Goal: Complete application form

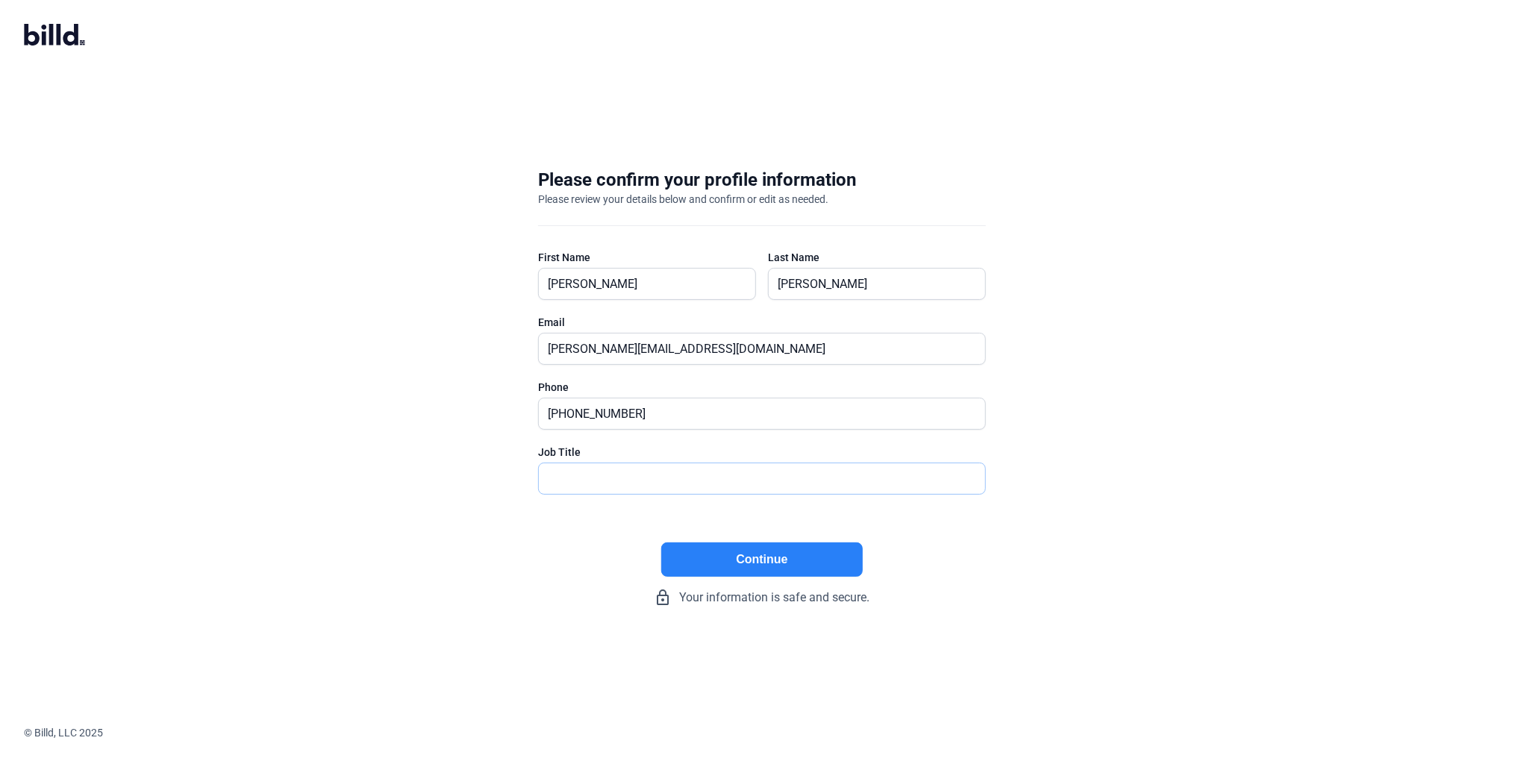
click at [713, 484] on input "text" at bounding box center [762, 479] width 446 height 31
type input "Owner"
click at [693, 567] on button "Continue" at bounding box center [762, 560] width 202 height 34
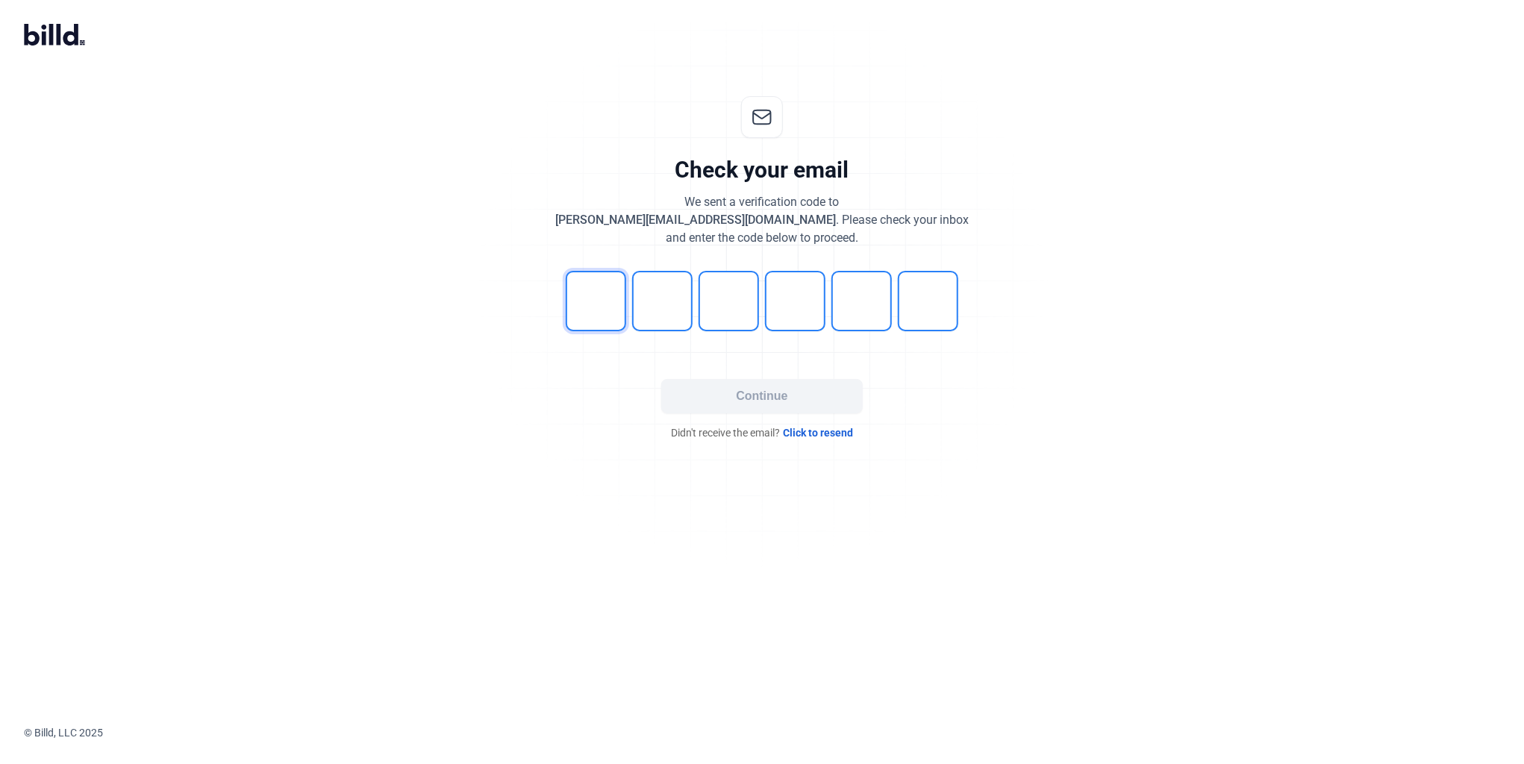
click at [588, 304] on input "tel" at bounding box center [596, 301] width 60 height 60
type input "2"
type input "5"
type input "4"
type input "2"
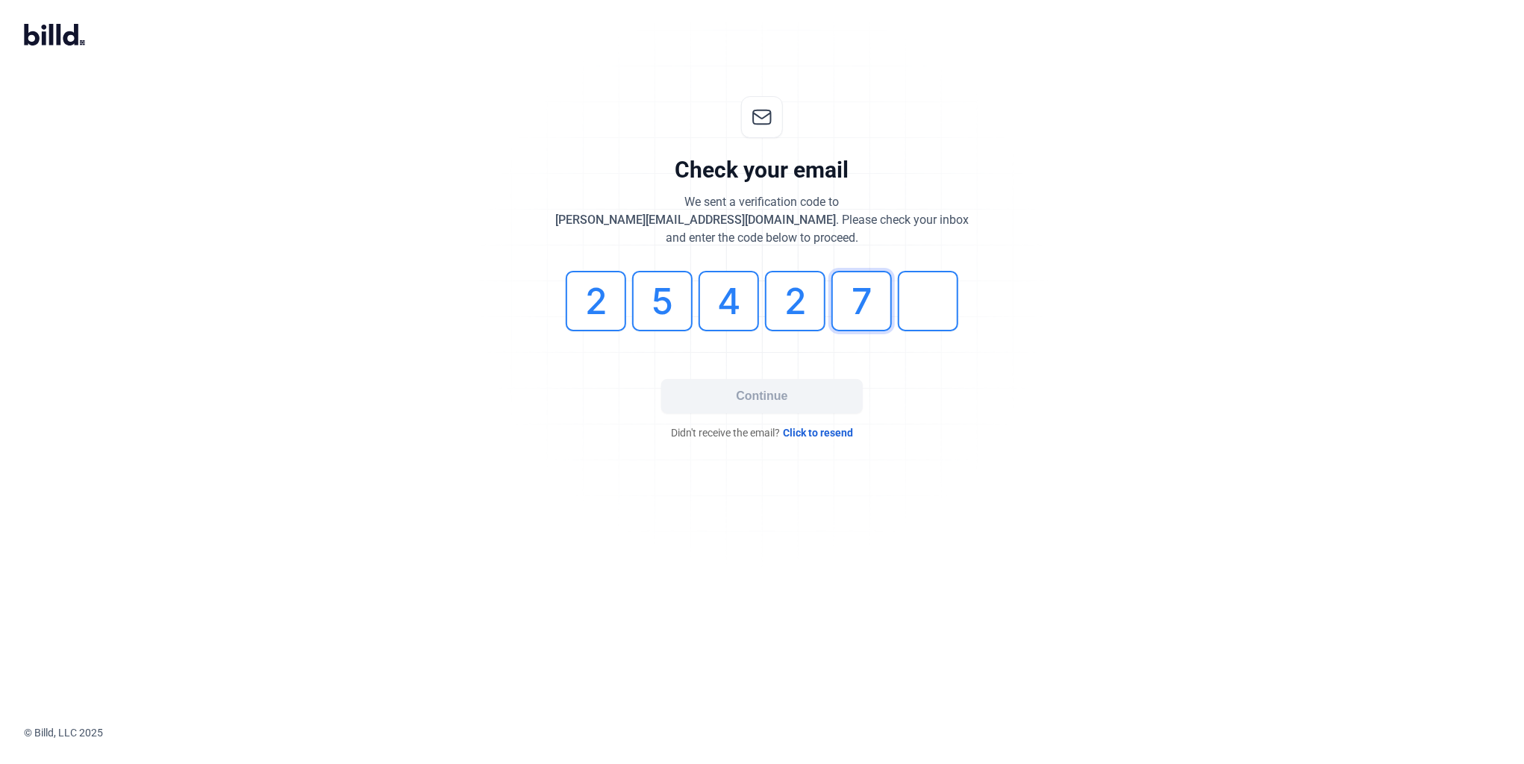
type input "7"
type input "1"
click at [701, 408] on button "Continue" at bounding box center [762, 396] width 202 height 34
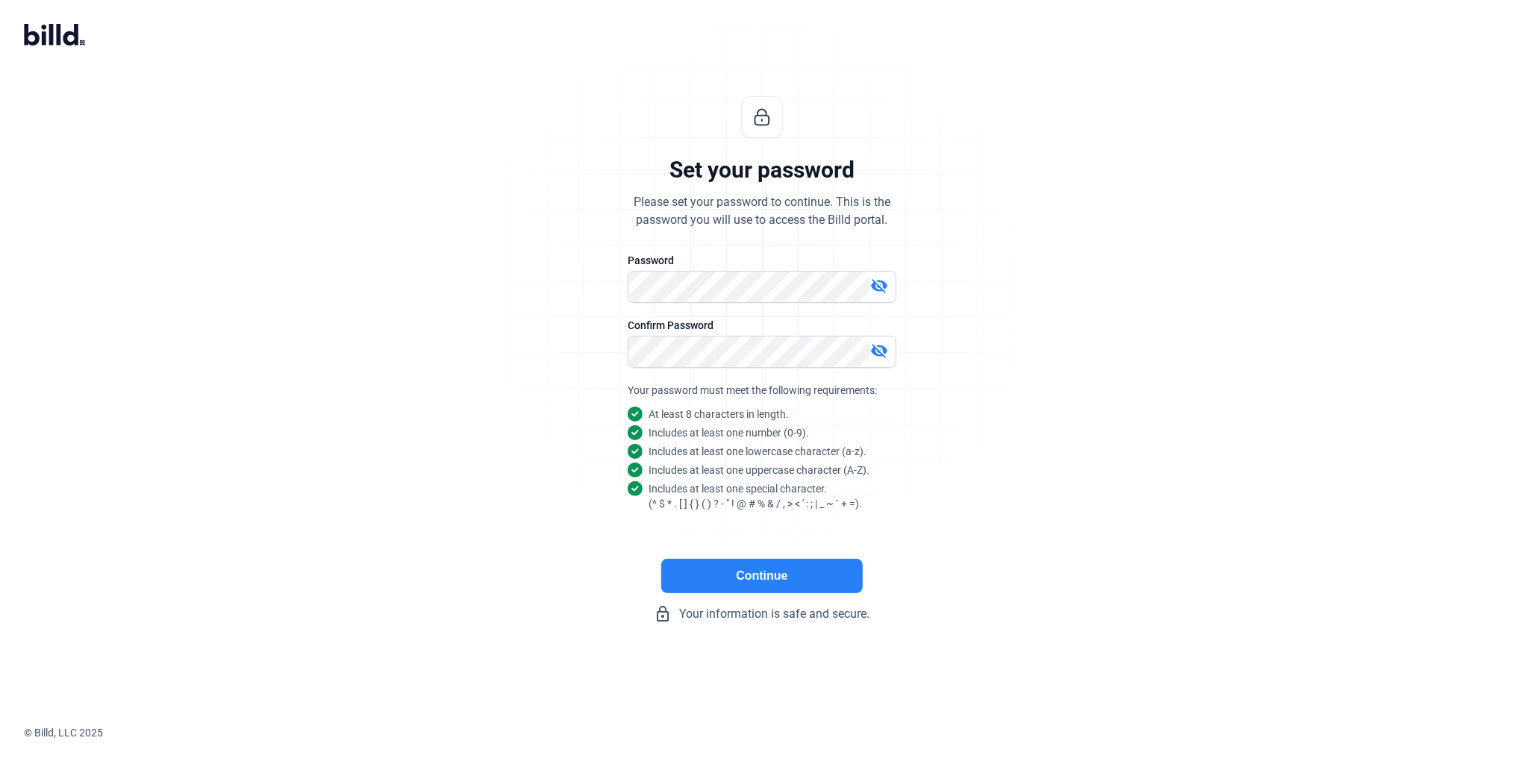
click at [1147, 490] on div "Set your password Please set your password to continue. This is the password yo…" at bounding box center [762, 359] width 1524 height 575
click at [842, 567] on button "Continue" at bounding box center [762, 576] width 202 height 34
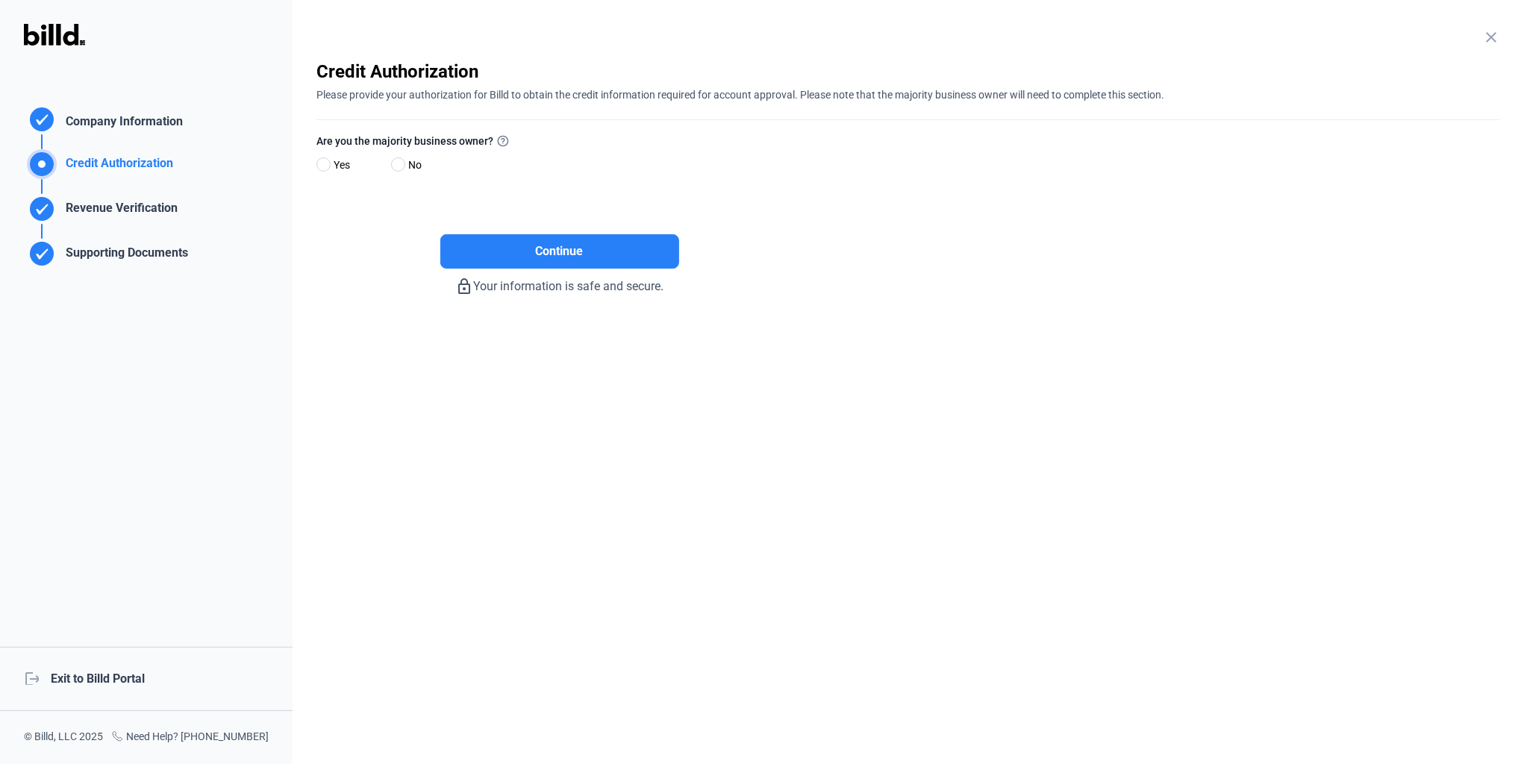
click at [330, 158] on span "Yes" at bounding box center [339, 165] width 22 height 18
click at [328, 160] on input "Yes" at bounding box center [322, 165] width 11 height 11
radio input "true"
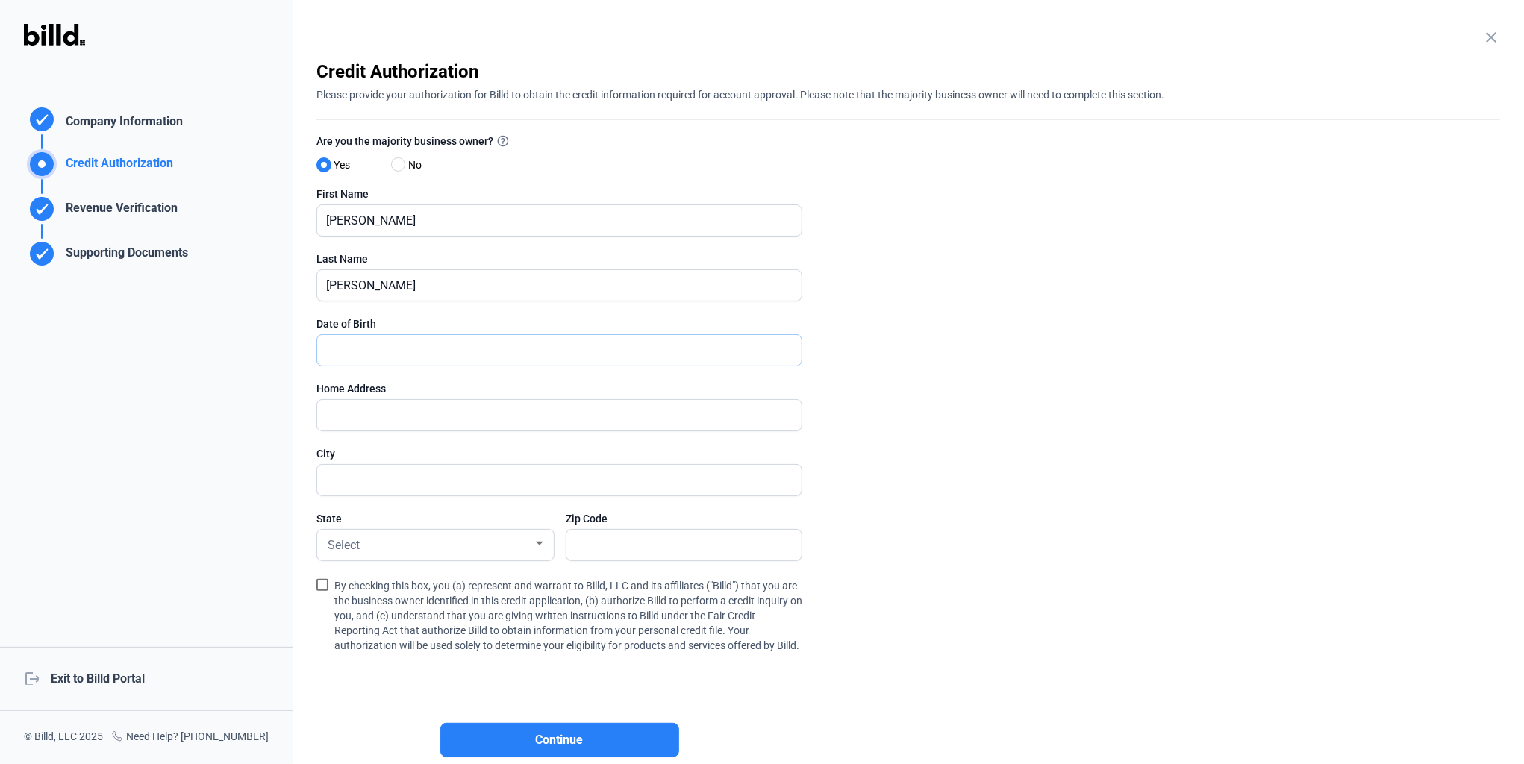
click at [457, 341] on input "text" at bounding box center [551, 350] width 468 height 31
type input "1_/__/____"
type input "01/18/1961"
click at [394, 411] on input "text" at bounding box center [559, 415] width 485 height 31
type input "22 Jeffrie Trail"
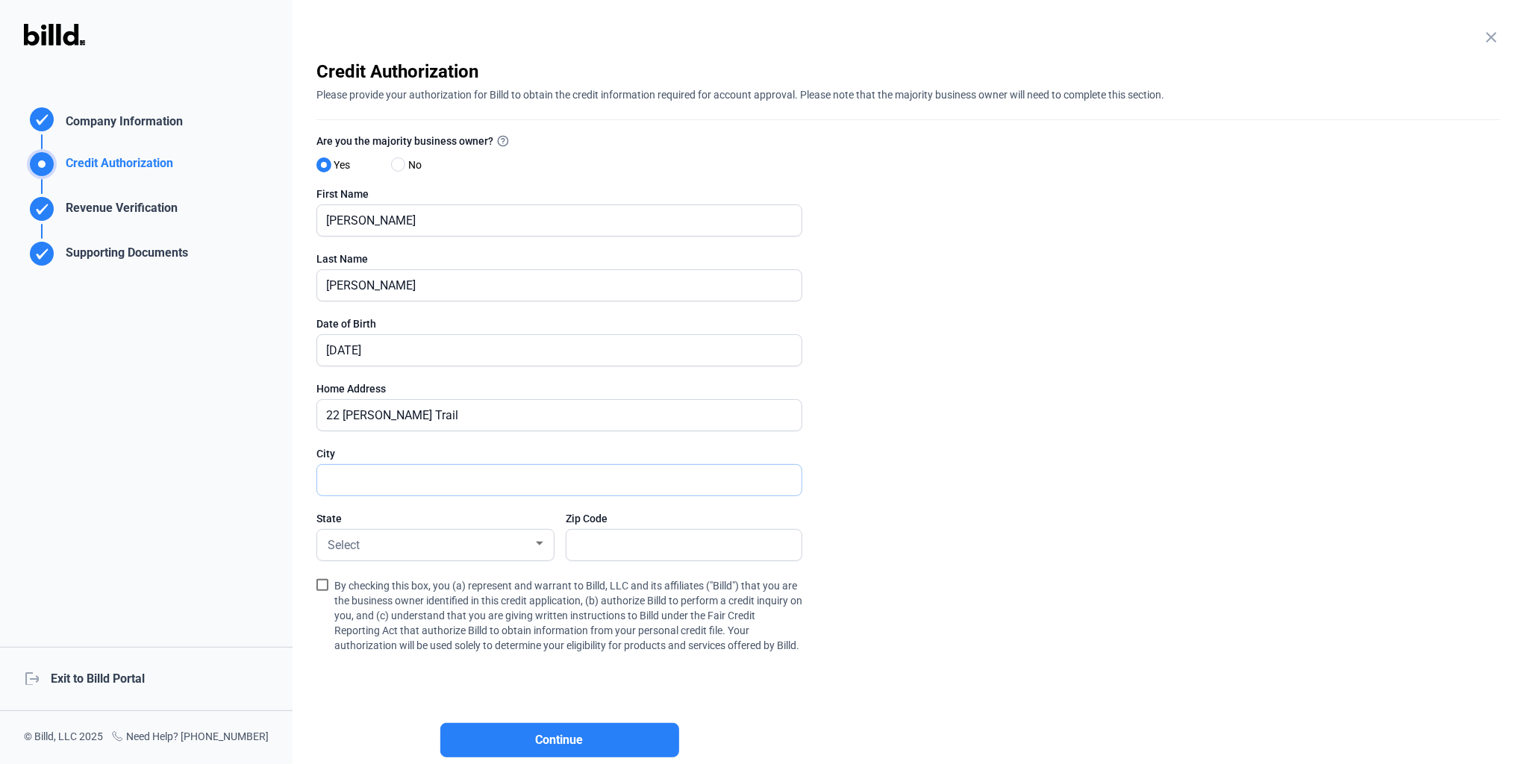
type input "Whippany, NJ"
type input "07981"
click at [422, 534] on div "Select" at bounding box center [429, 544] width 208 height 21
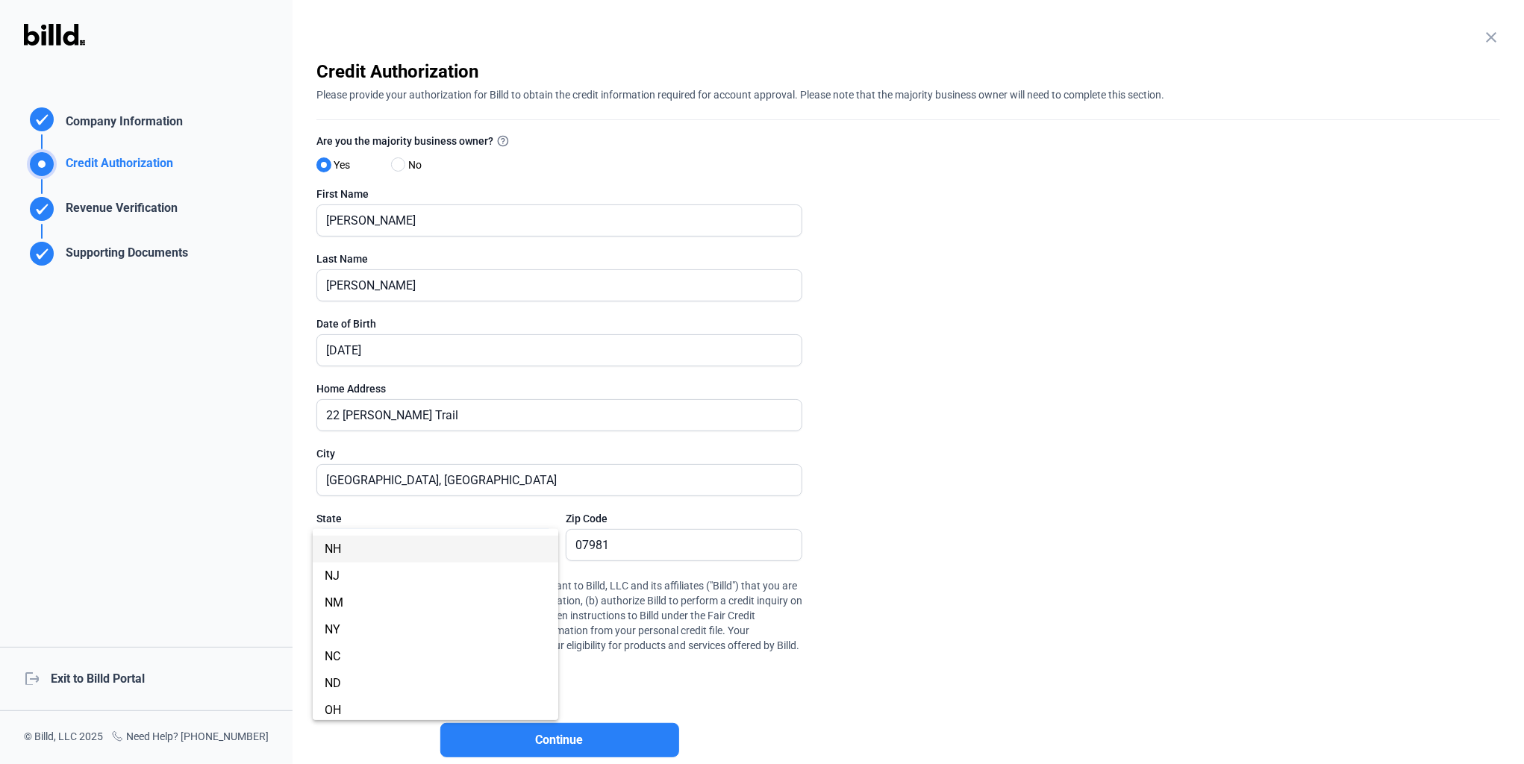
scroll to position [747, 0]
click at [396, 594] on span "NJ" at bounding box center [436, 602] width 222 height 27
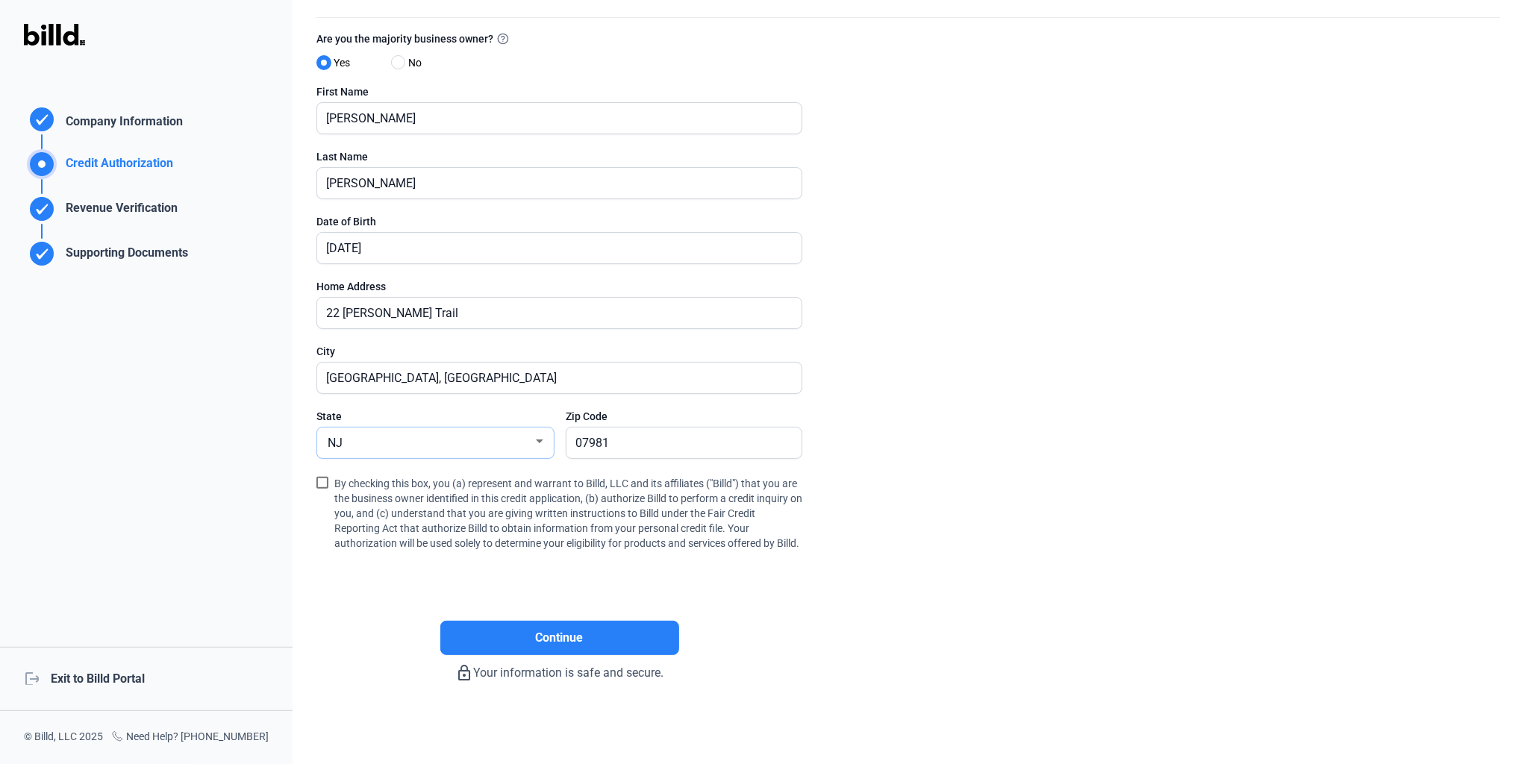
scroll to position [115, 0]
click at [326, 477] on span at bounding box center [323, 483] width 12 height 12
click at [0, 0] on input "By checking this box, you (a) represent and warrant to Billd, LLC and its affil…" at bounding box center [0, 0] width 0 height 0
click at [544, 636] on span "Continue" at bounding box center [560, 638] width 48 height 18
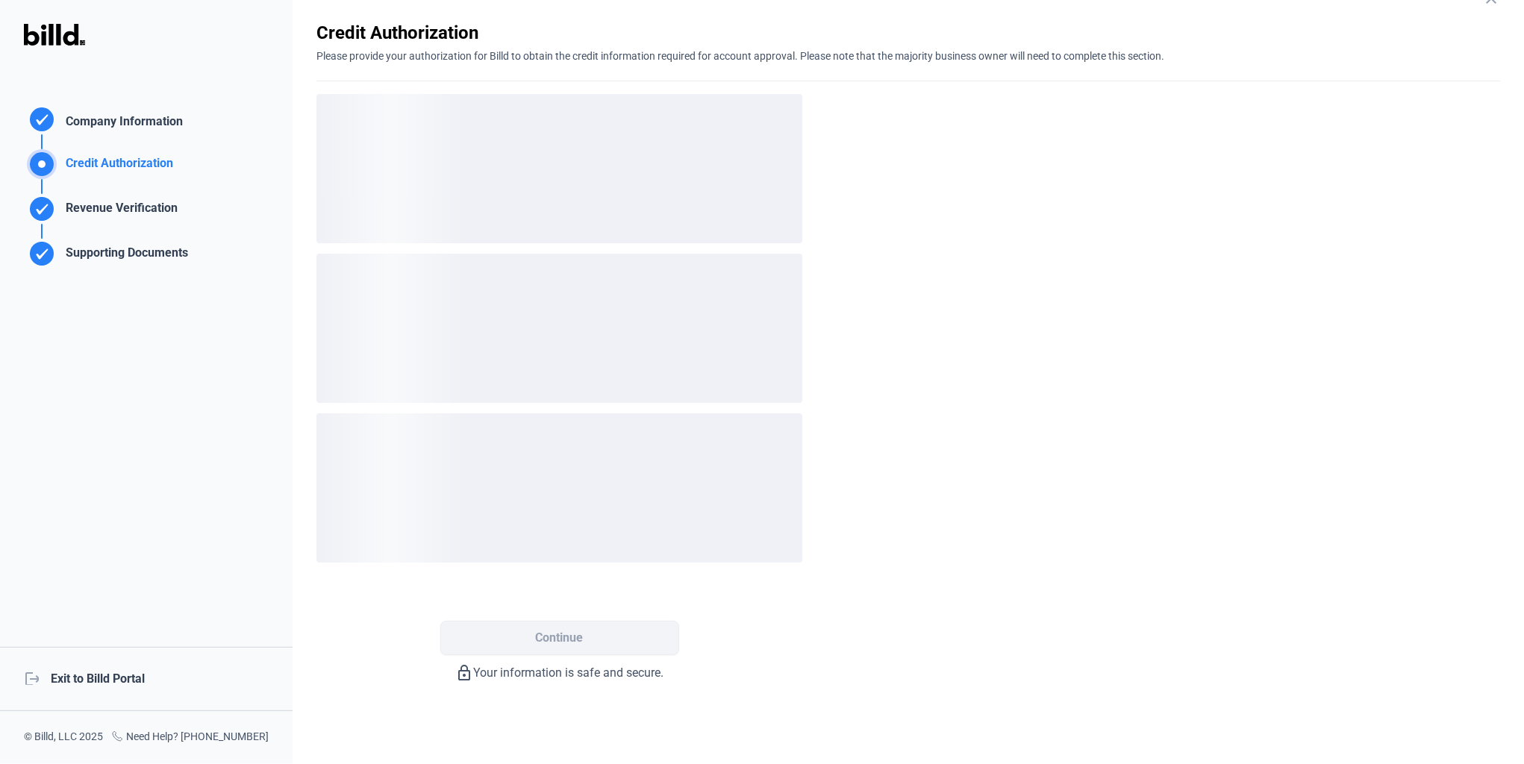
scroll to position [0, 0]
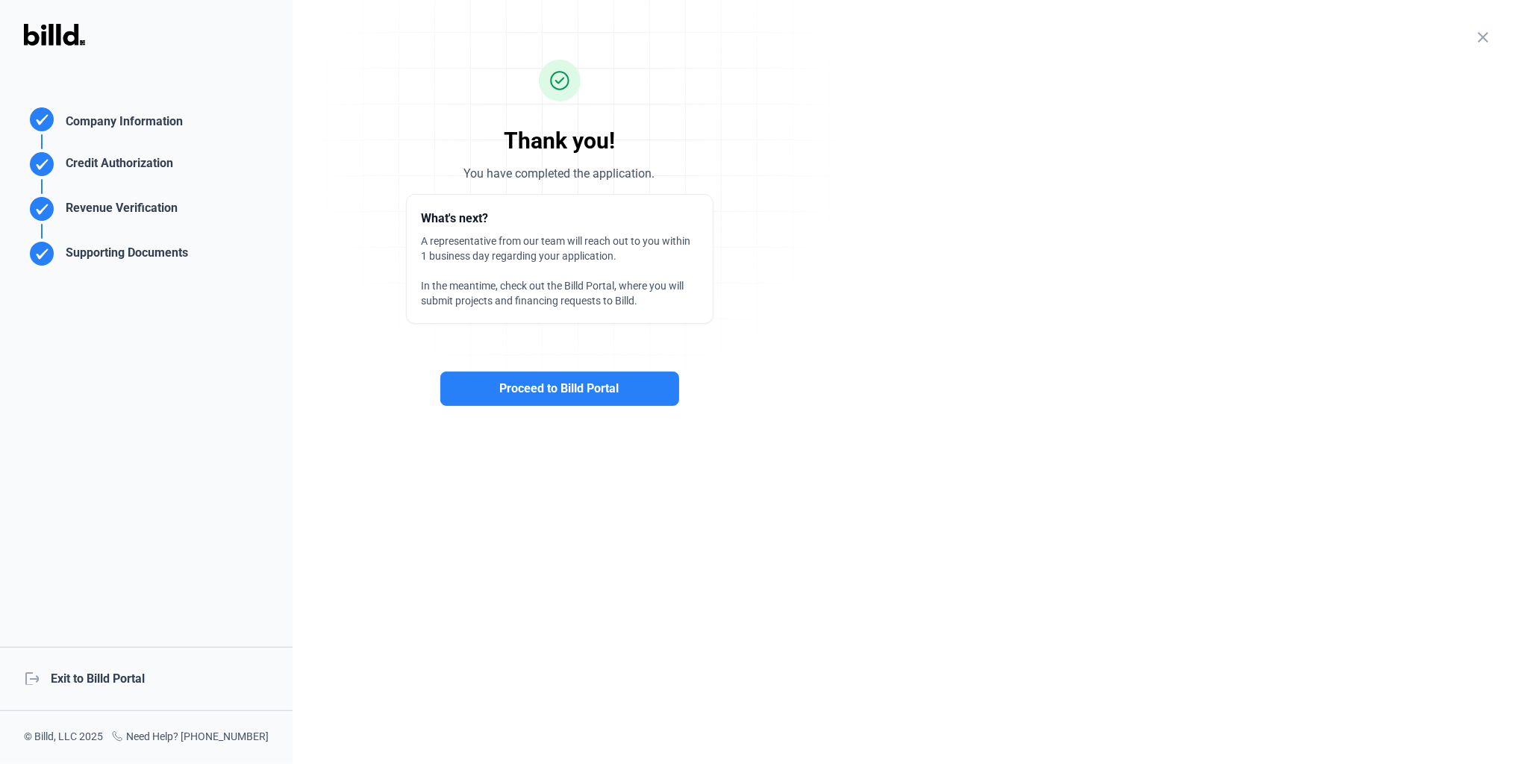
click at [543, 370] on div "Proceed to Billd Portal" at bounding box center [560, 365] width 486 height 82
drag, startPoint x: 543, startPoint y: 370, endPoint x: 541, endPoint y: 380, distance: 9.8
click at [541, 380] on span "Proceed to Billd Portal" at bounding box center [559, 389] width 119 height 18
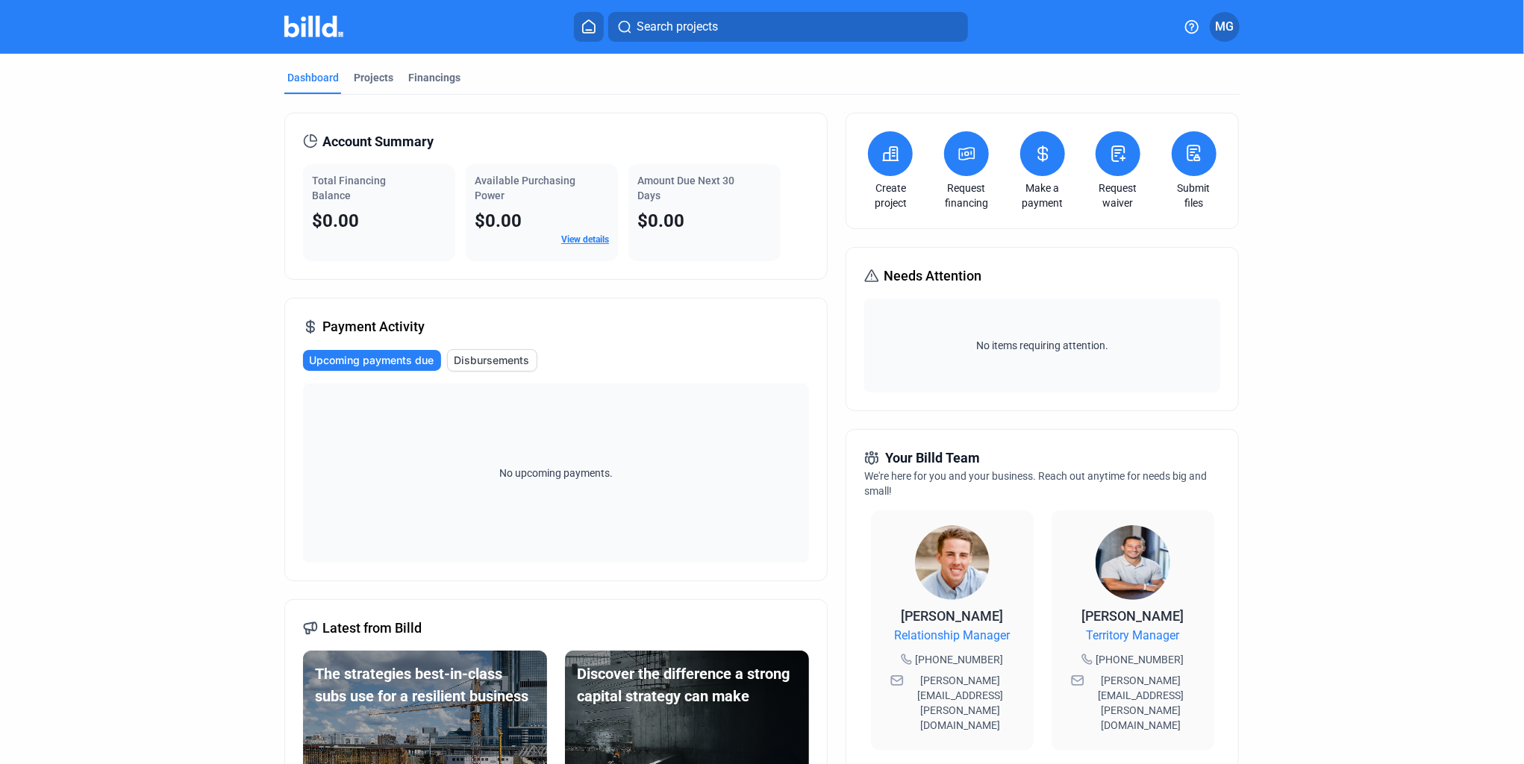
click at [1187, 161] on submit-files-icon at bounding box center [1194, 154] width 19 height 20
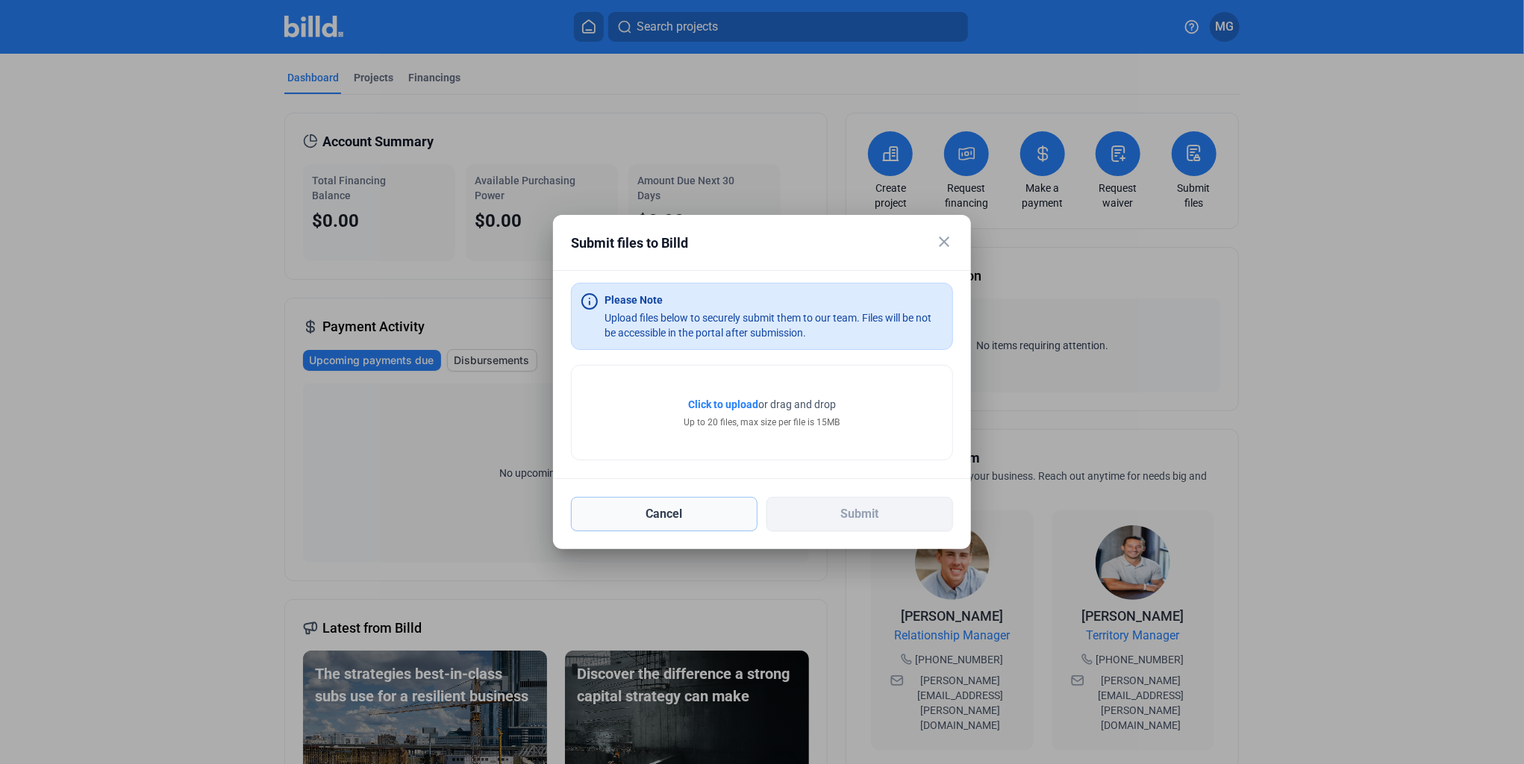
click at [730, 504] on button "Cancel" at bounding box center [664, 514] width 187 height 34
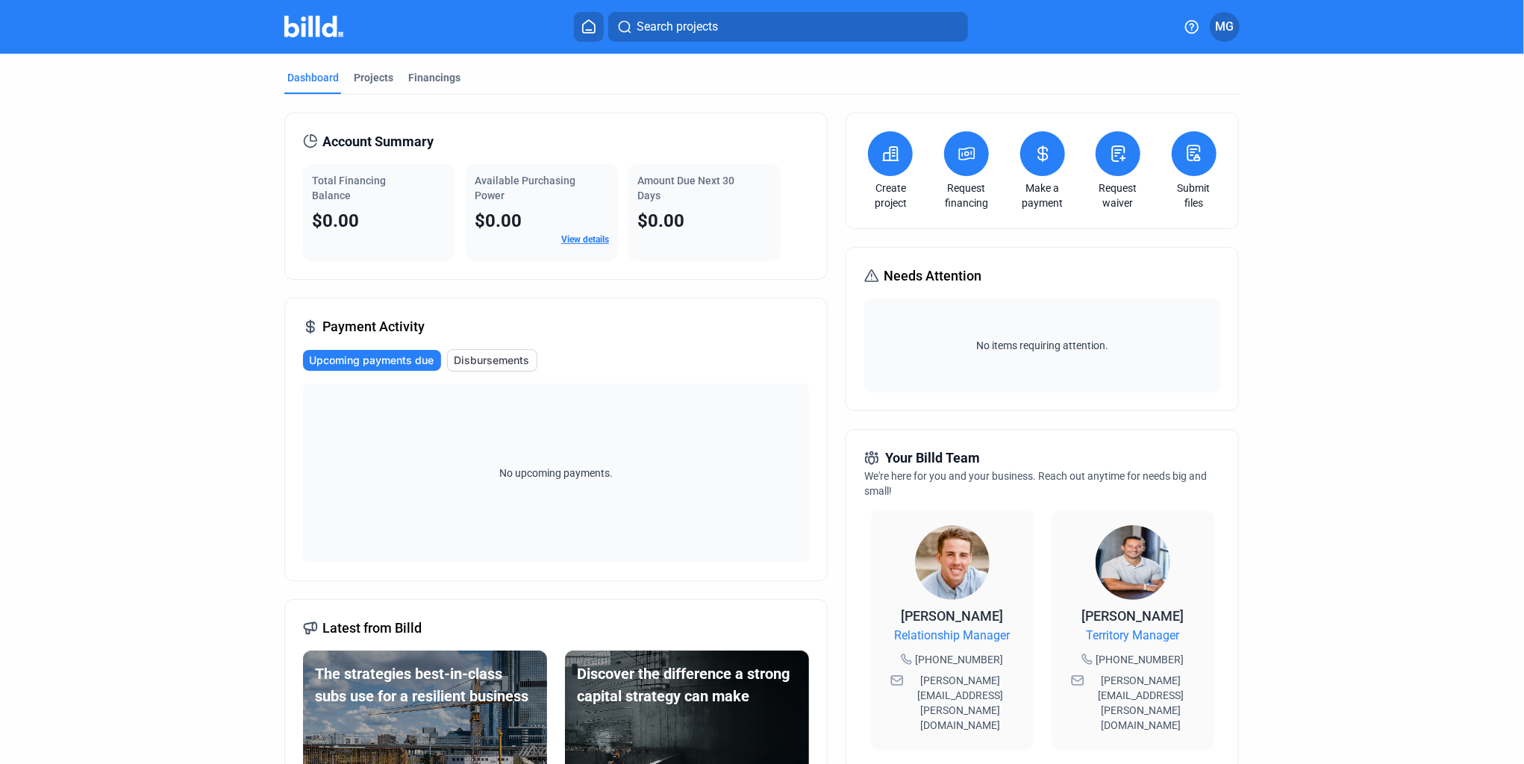
drag, startPoint x: 654, startPoint y: 799, endPoint x: 163, endPoint y: 515, distance: 566.6
click at [163, 515] on dashboard "Dashboard Projects Financings Account Summary Total Financing Balance $0.00 Ava…" at bounding box center [762, 570] width 1372 height 1032
click at [385, 77] on div "Projects" at bounding box center [374, 77] width 40 height 15
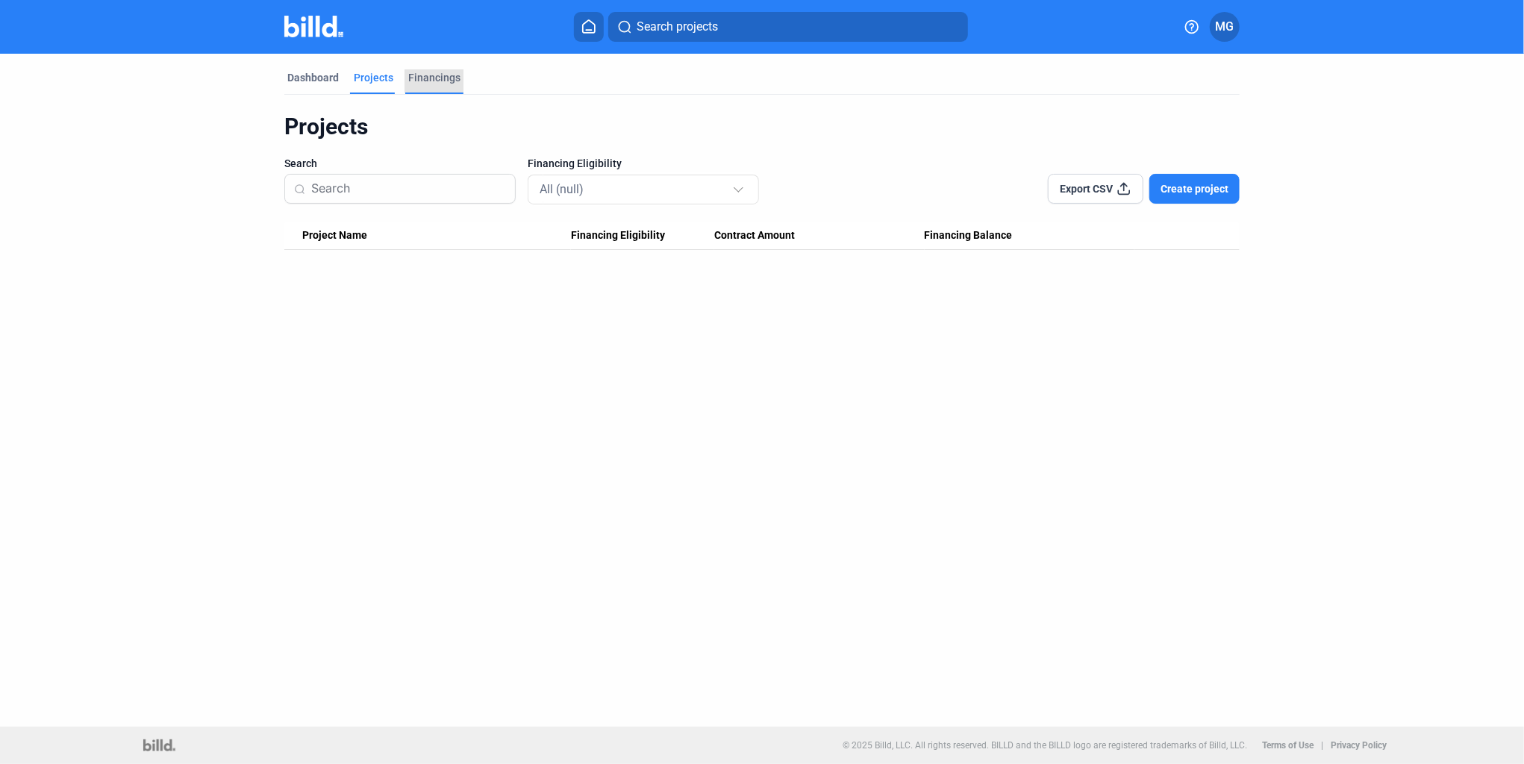
click at [448, 75] on div "Financings" at bounding box center [434, 77] width 52 height 15
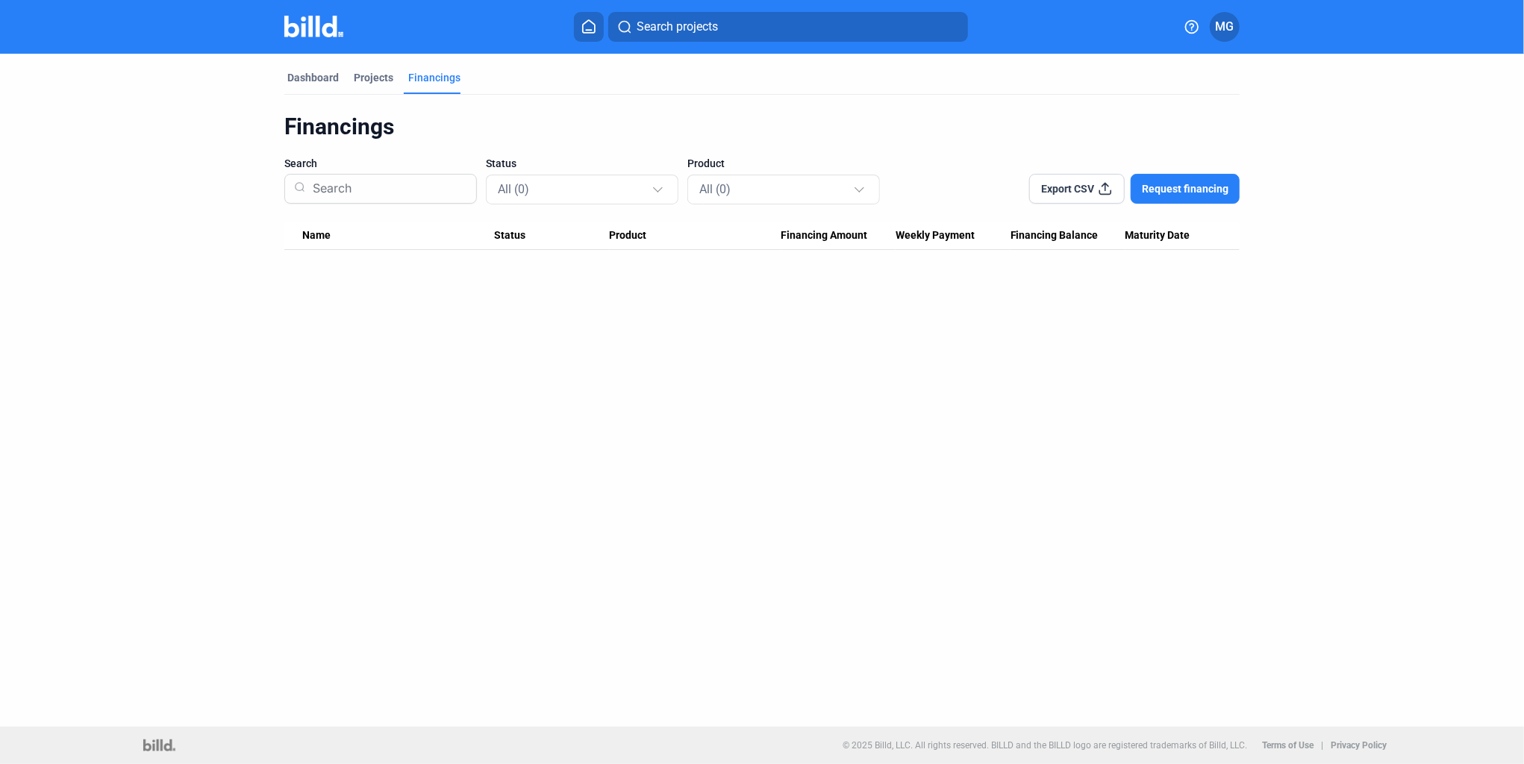
click at [341, 77] on div "Dashboard Projects Financings" at bounding box center [762, 82] width 956 height 24
click at [323, 77] on div "Dashboard" at bounding box center [313, 77] width 52 height 15
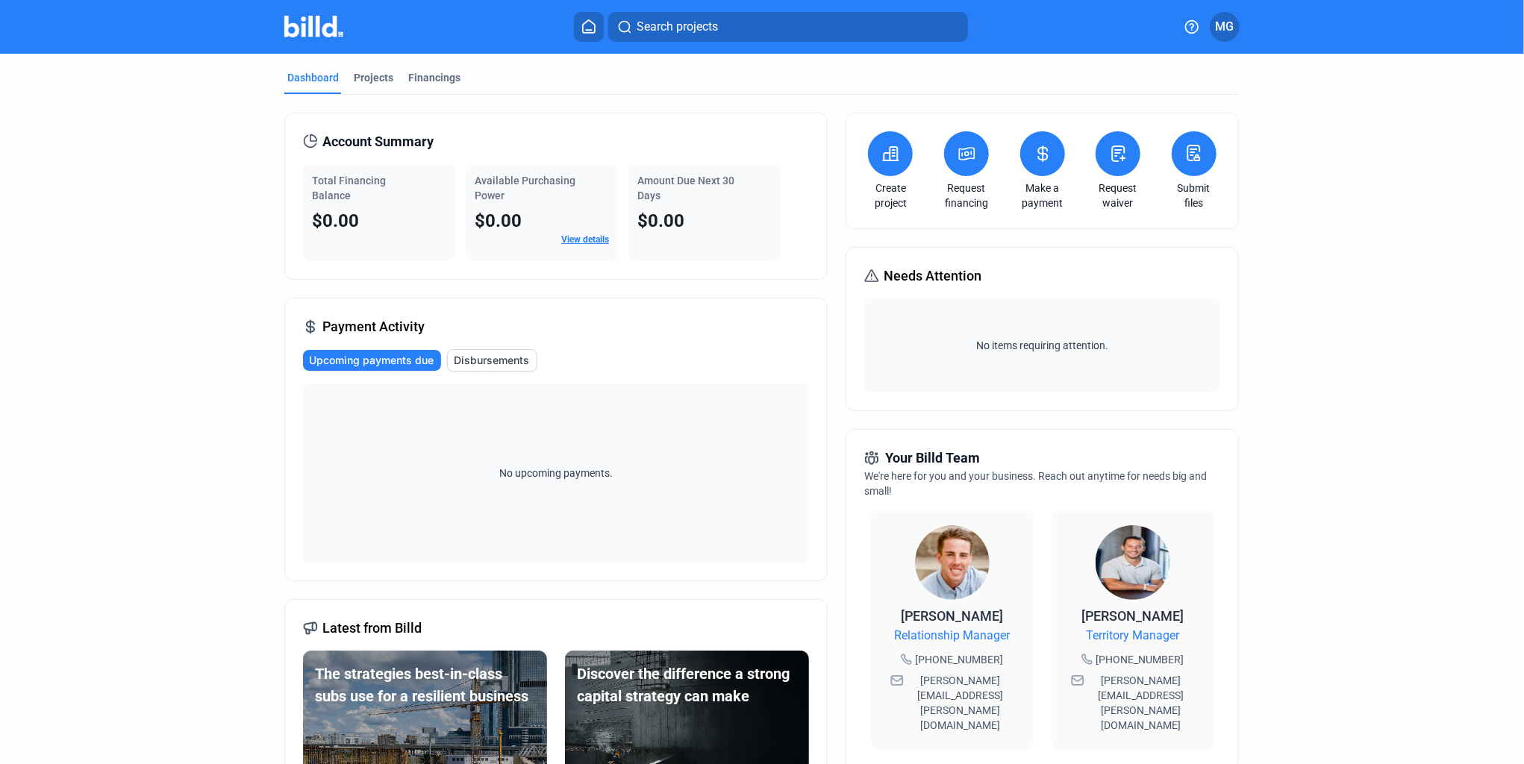
click at [1215, 26] on button "MG" at bounding box center [1225, 27] width 30 height 30
click at [1284, 194] on div at bounding box center [762, 382] width 1524 height 764
click at [576, 38] on button at bounding box center [589, 27] width 30 height 30
